Goal: Information Seeking & Learning: Find specific fact

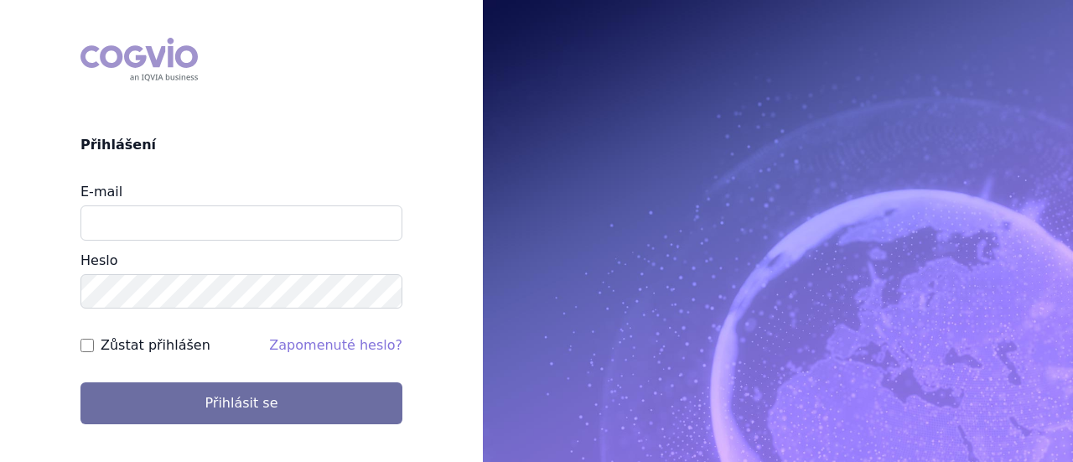
type input "jaroslava.purkertova@abbvie.com"
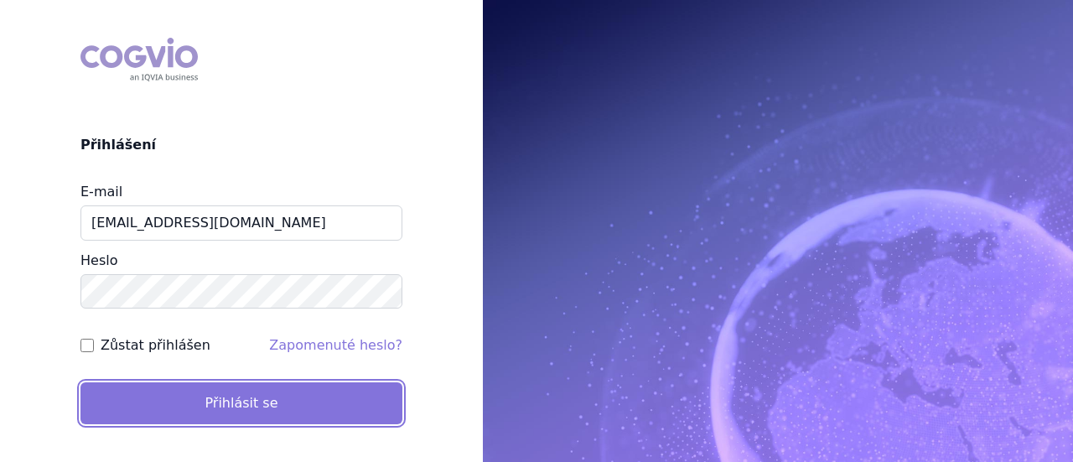
click at [257, 412] on button "Přihlásit se" at bounding box center [241, 403] width 322 height 42
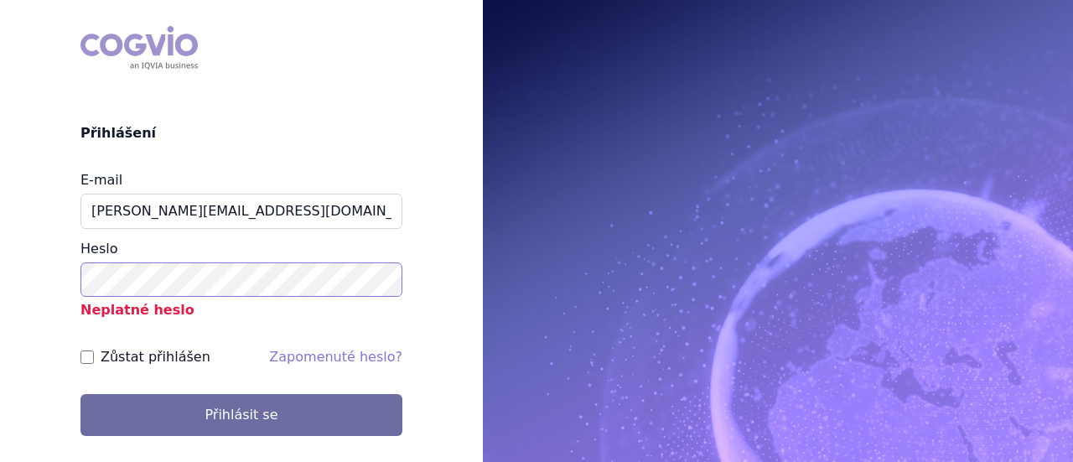
click at [80, 394] on button "Přihlásit se" at bounding box center [241, 415] width 322 height 42
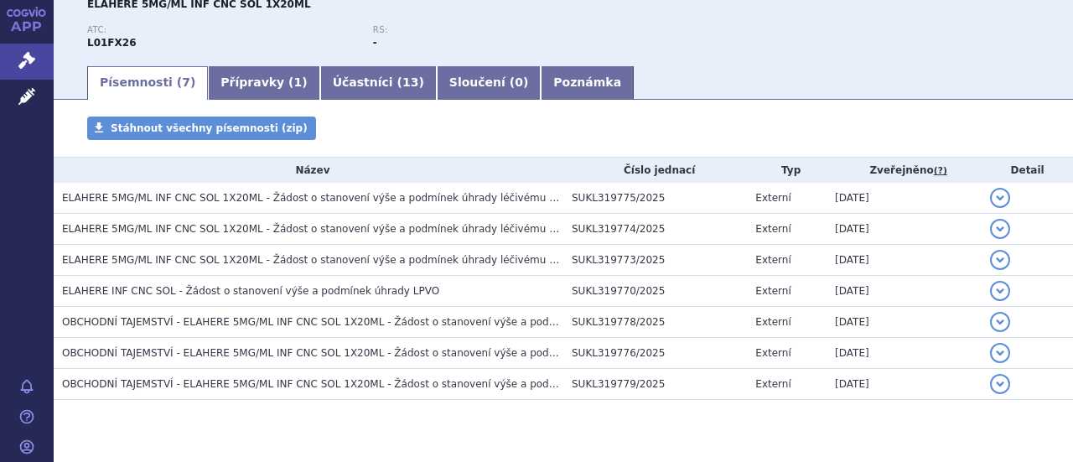
scroll to position [241, 0]
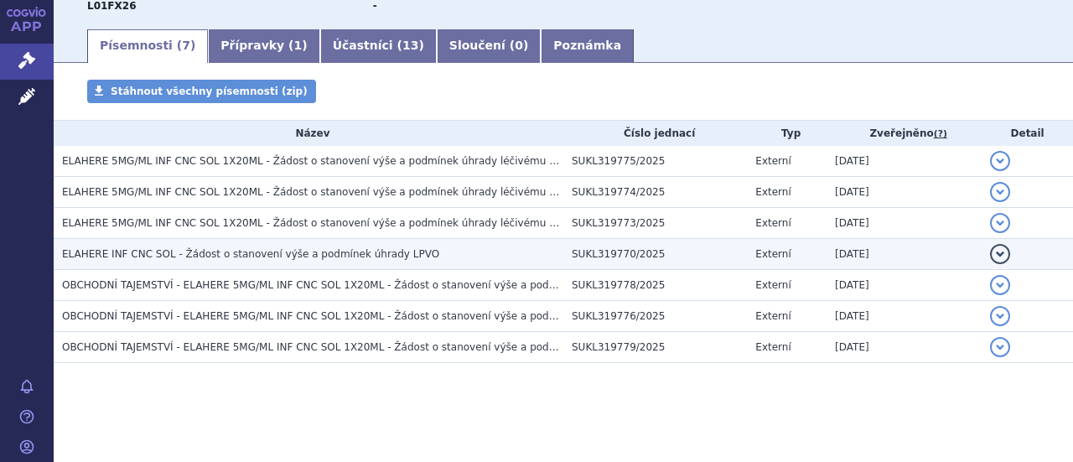
click at [350, 257] on span "ELAHERE INF CNC SOL - Žádost o stanovení výše a podmínek úhrady LPVO" at bounding box center [250, 254] width 377 height 12
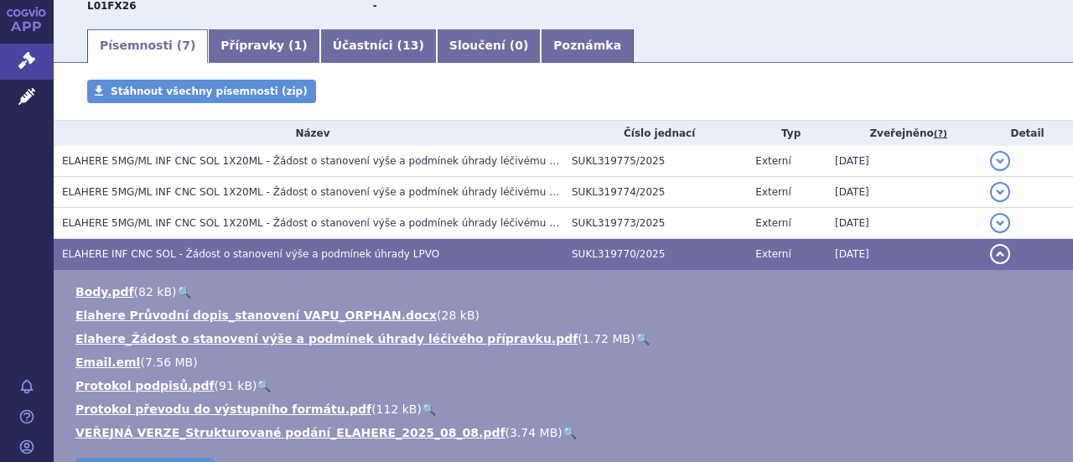
click at [990, 252] on button "detail" at bounding box center [1000, 254] width 20 height 20
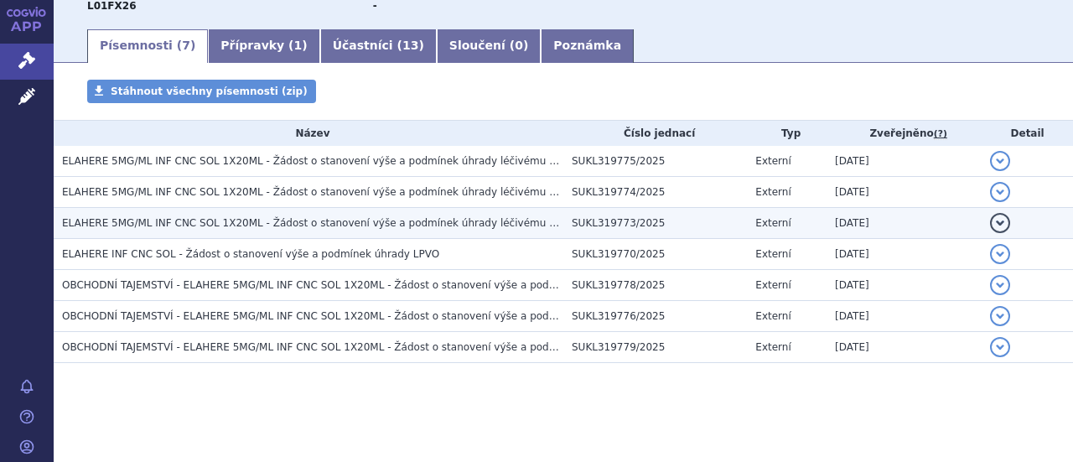
click at [391, 221] on span "ELAHERE 5MG/ML INF CNC SOL 1X20ML - Žádost o stanovení výše a podmínek úhrady l…" at bounding box center [388, 223] width 653 height 12
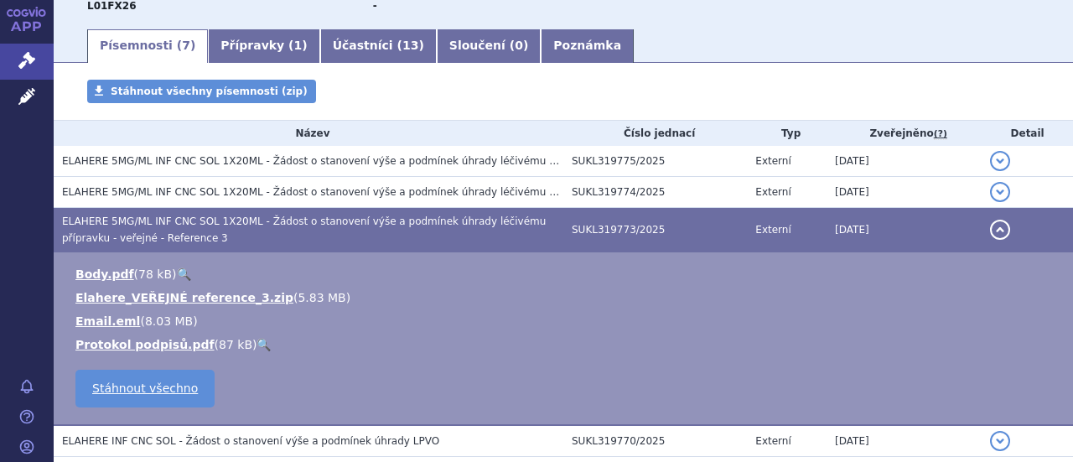
click at [990, 228] on button "detail" at bounding box center [1000, 230] width 20 height 20
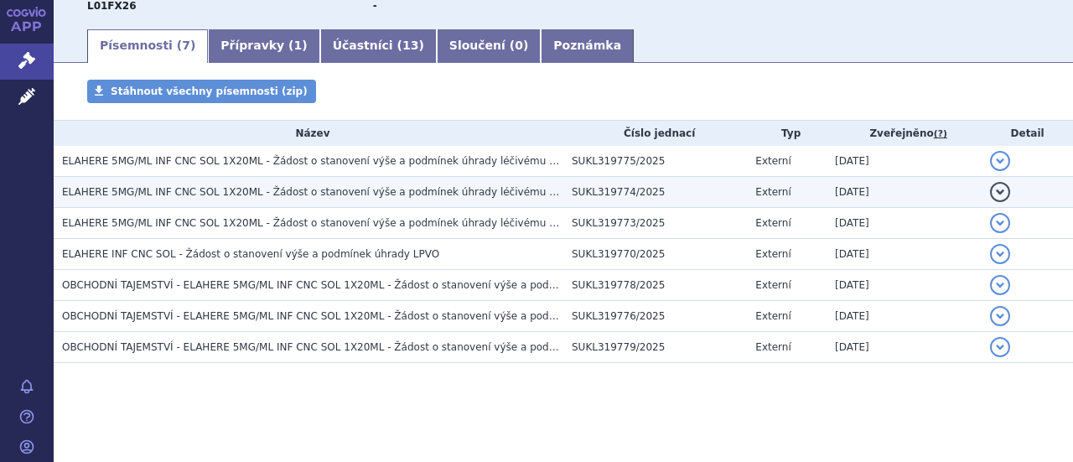
click at [446, 190] on span "ELAHERE 5MG/ML INF CNC SOL 1X20ML - Žádost o stanovení výše a podmínek úhrady l…" at bounding box center [387, 192] width 650 height 12
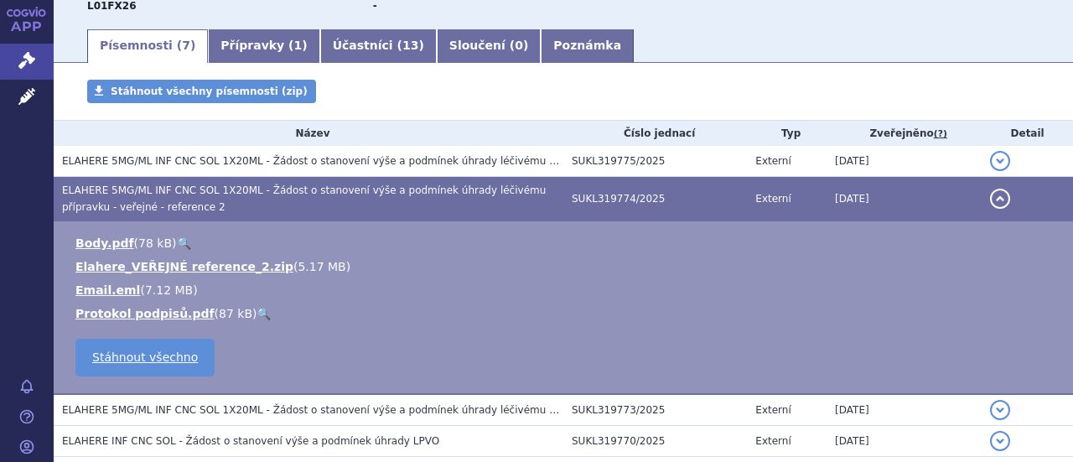
click at [991, 197] on button "detail" at bounding box center [1000, 199] width 20 height 20
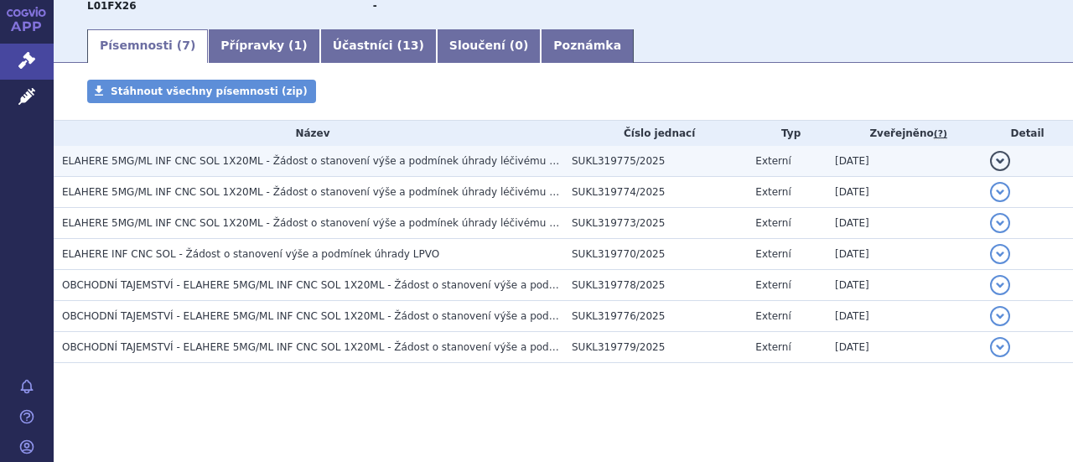
click at [492, 164] on span "ELAHERE 5MG/ML INF CNC SOL 1X20ML - Žádost o stanovení výše a podmínek úhrady l…" at bounding box center [382, 161] width 640 height 12
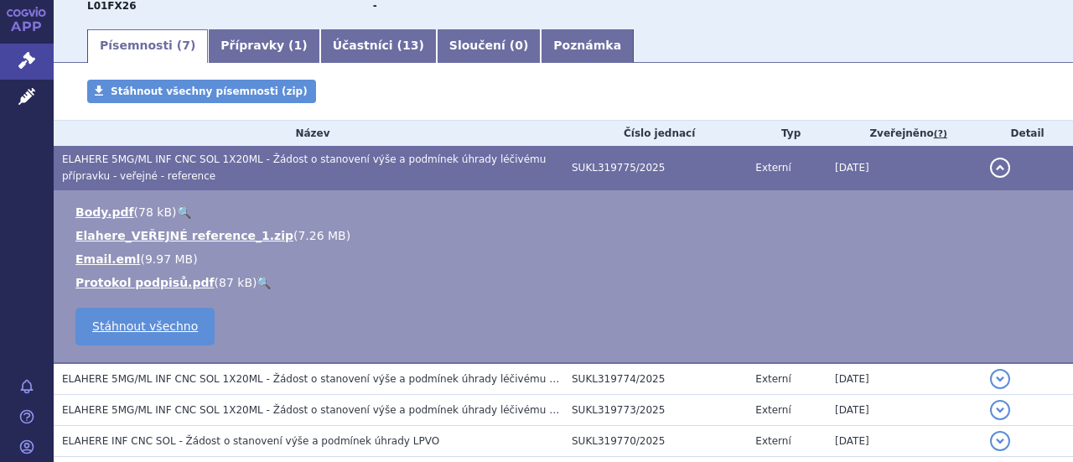
click at [990, 163] on button "detail" at bounding box center [1000, 168] width 20 height 20
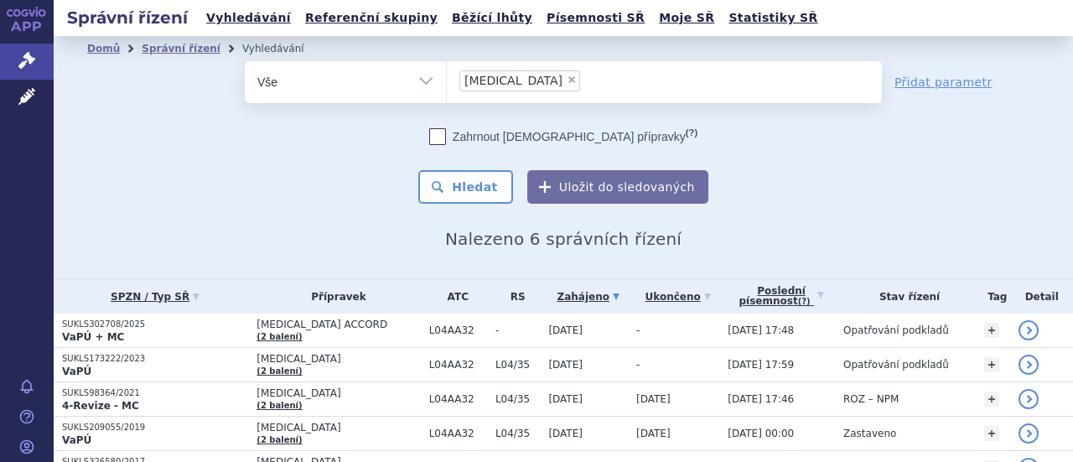
click at [567, 79] on span "×" at bounding box center [572, 80] width 10 height 10
click at [447, 79] on select "apremilast" at bounding box center [446, 81] width 1 height 42
select select
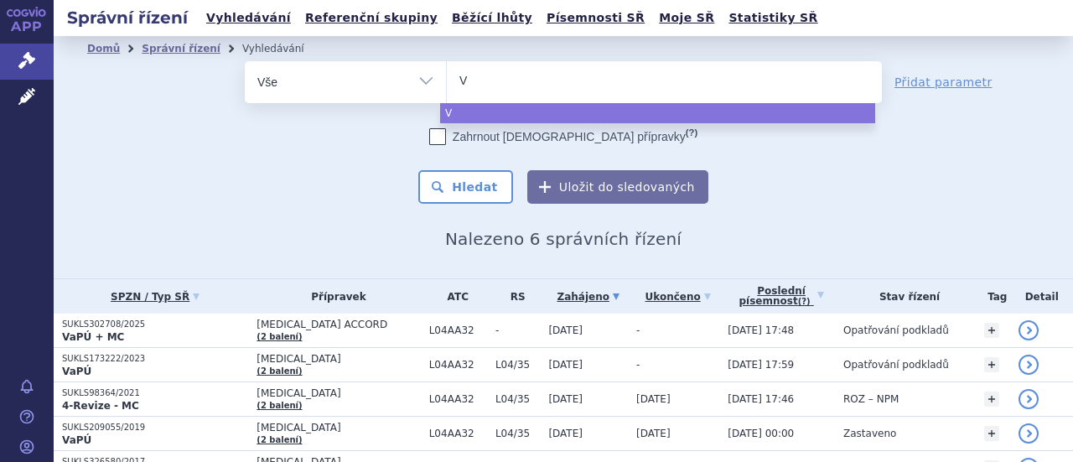
type input "Ve"
type input "Ven"
type input "Venc"
type input "Vencl"
type input "Vencly"
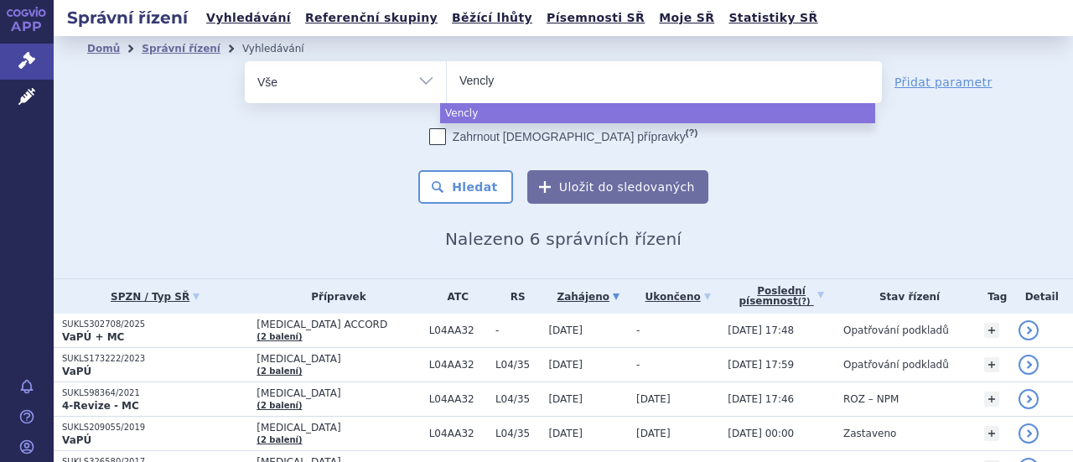
type input "Venclyx"
type input "Venclyxt"
type input "Venclyxto"
select select "Venclyxto"
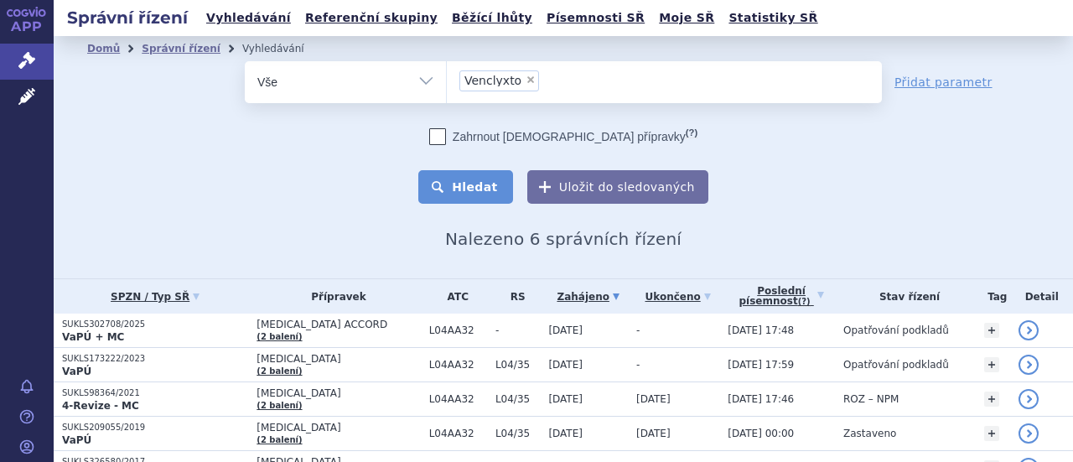
click at [474, 185] on button "Hledat" at bounding box center [465, 187] width 95 height 34
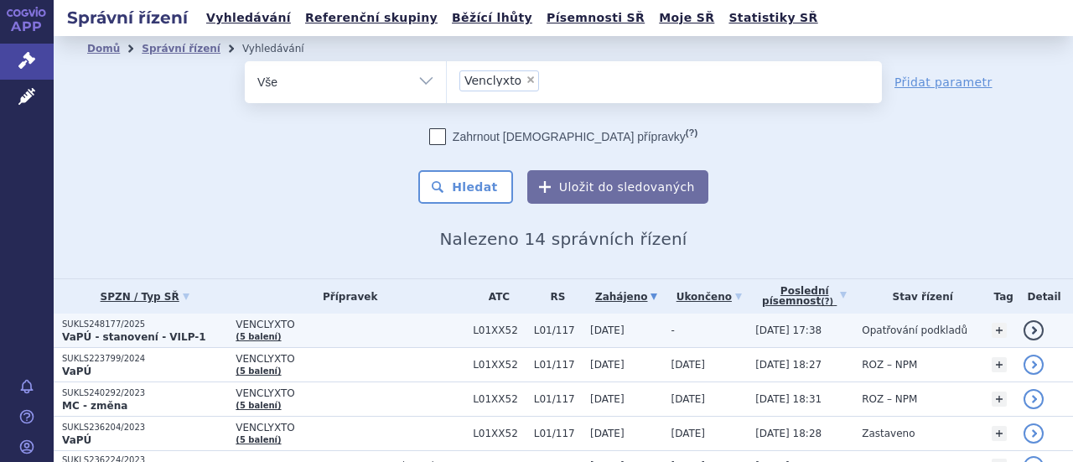
click at [364, 334] on td "VENCLYXTO (5 balení)" at bounding box center [345, 331] width 237 height 34
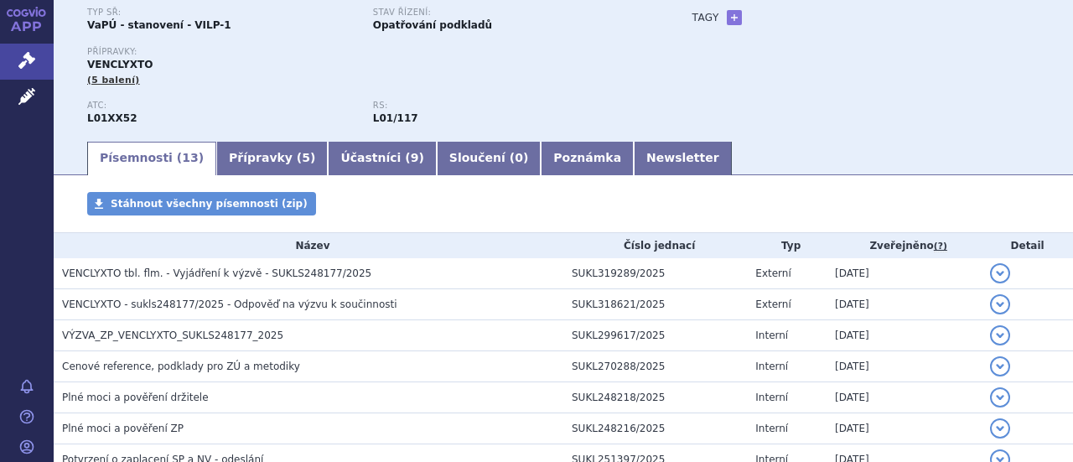
scroll to position [168, 0]
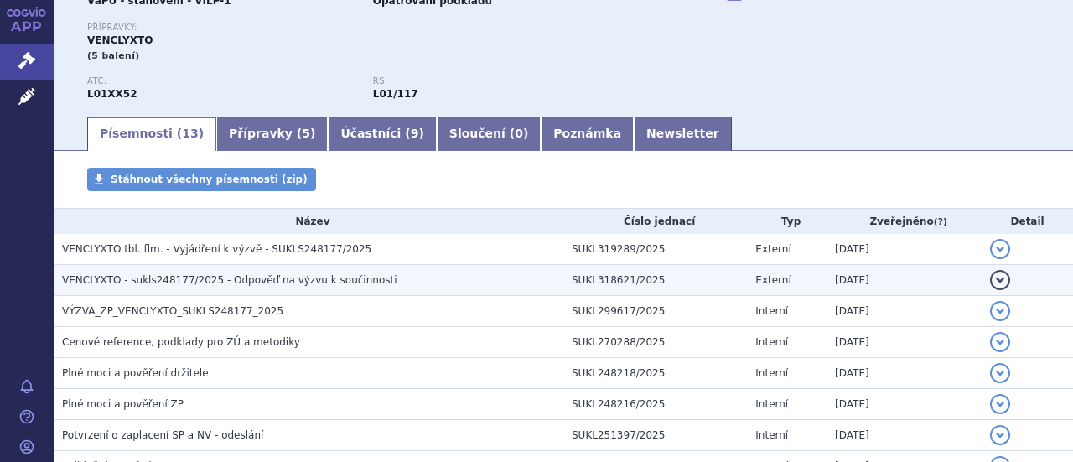
click at [328, 279] on span "VENCLYXTO - sukls248177/2025 - Odpověď na výzvu k součinnosti" at bounding box center [229, 280] width 335 height 12
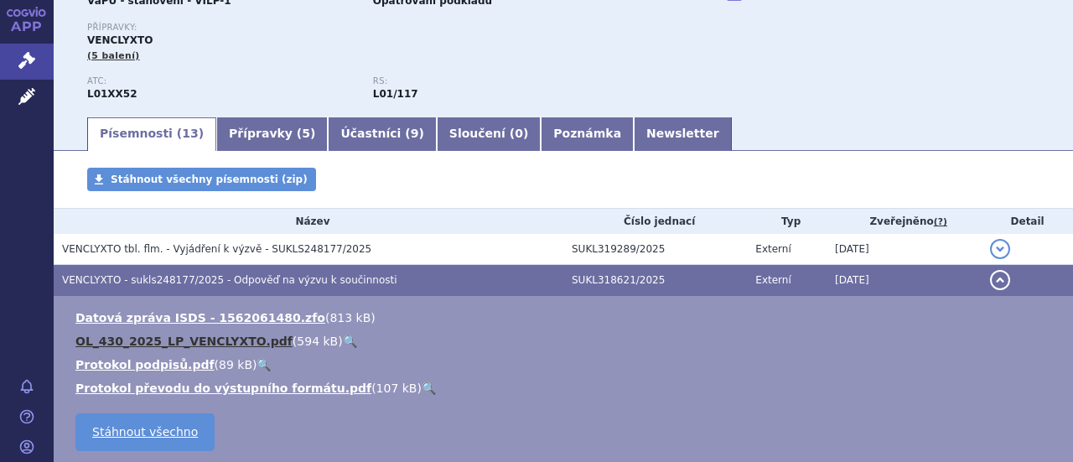
click at [211, 341] on link "OL_430_2025_LP_VENCLYXTO.pdf" at bounding box center [183, 340] width 217 height 13
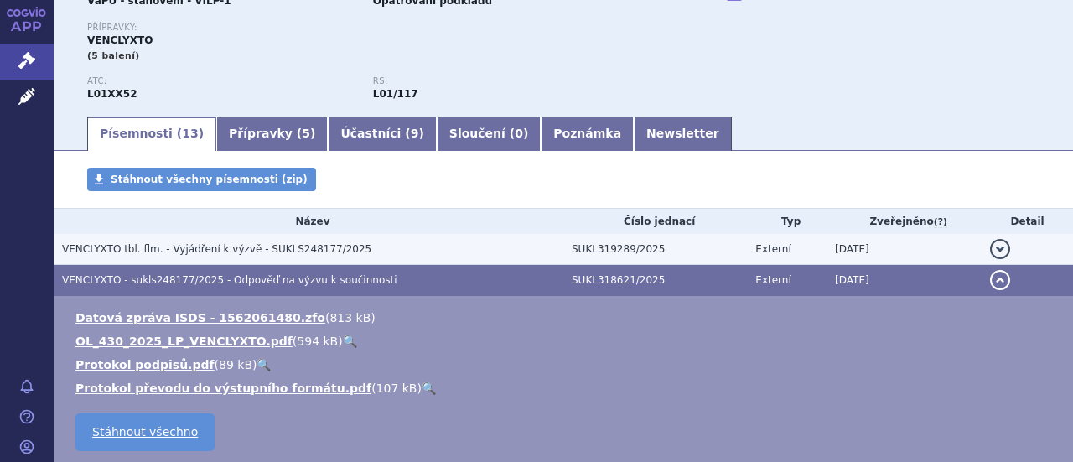
click at [223, 246] on span "VENCLYXTO tbl. flm. - Vyjádření k výzvě - SUKLS248177/2025" at bounding box center [216, 249] width 309 height 12
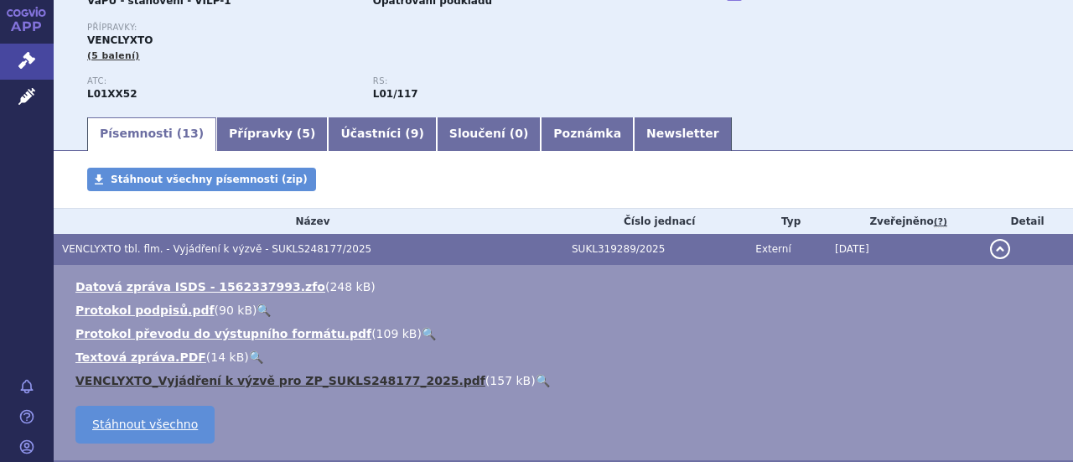
click at [240, 381] on link "VENCLYXTO_Vyjádření k výzvě pro ZP_SUKLS248177_2025.pdf" at bounding box center [280, 380] width 410 height 13
